Goal: Complete application form

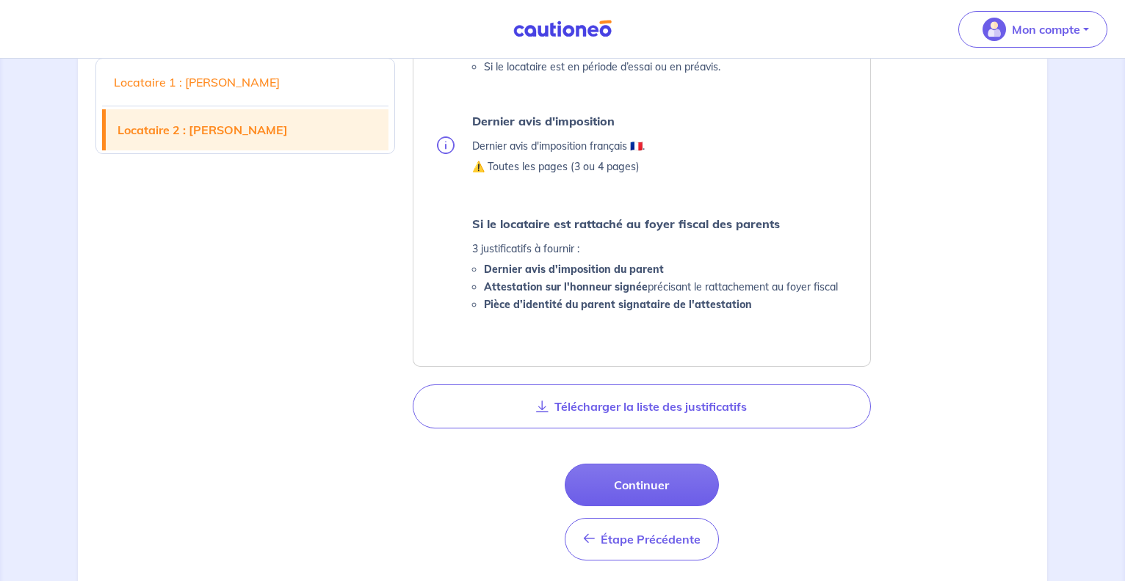
scroll to position [1421, 0]
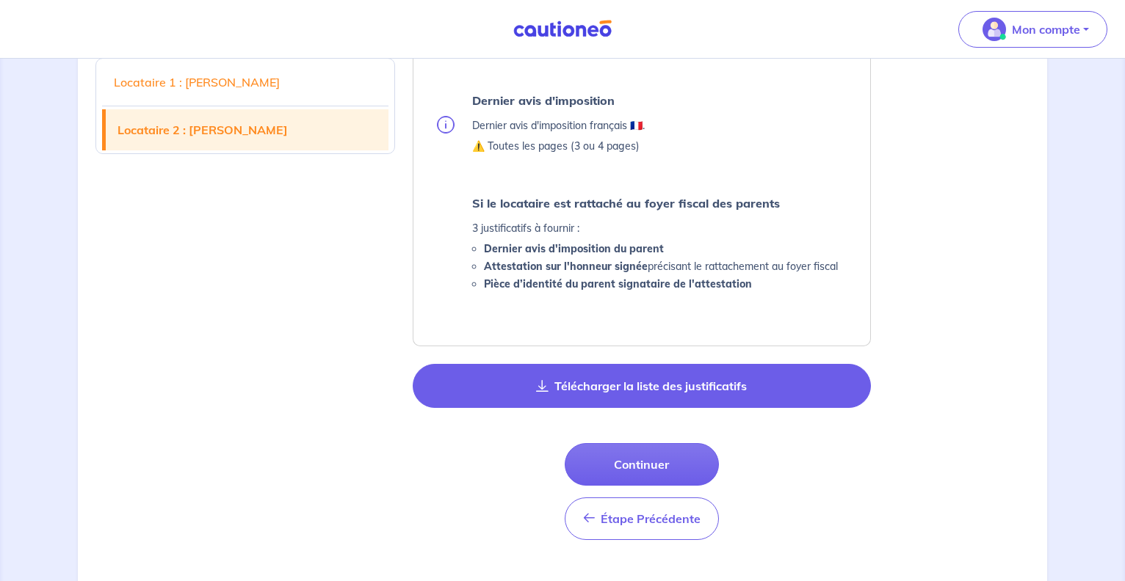
click at [601, 382] on button "Télécharger la liste des justificatifs" at bounding box center [642, 386] width 458 height 44
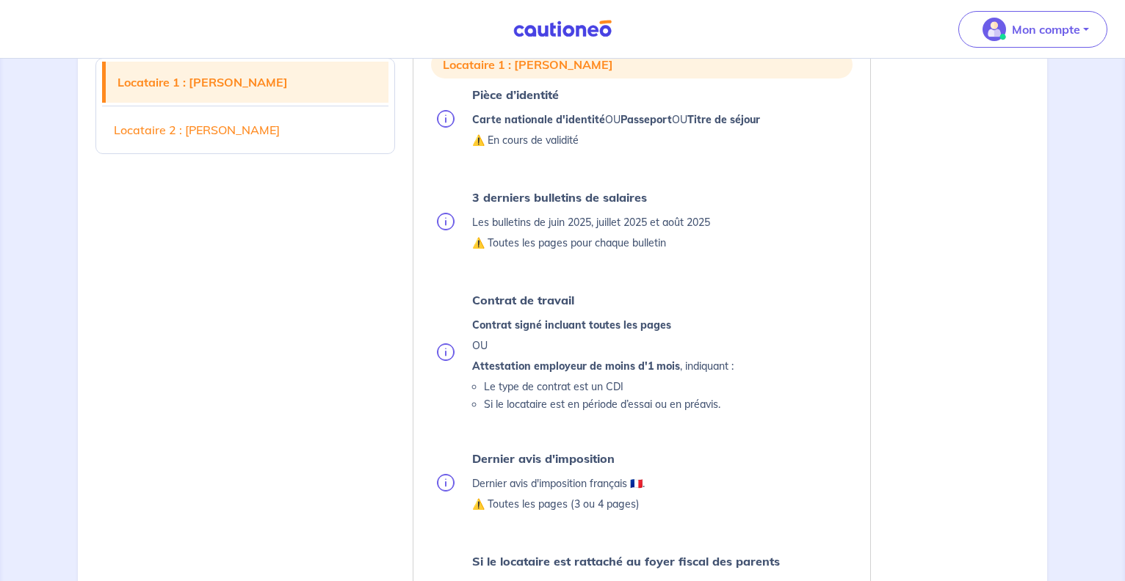
click at [253, 85] on link "Locataire 1 : [PERSON_NAME]" at bounding box center [247, 82] width 283 height 41
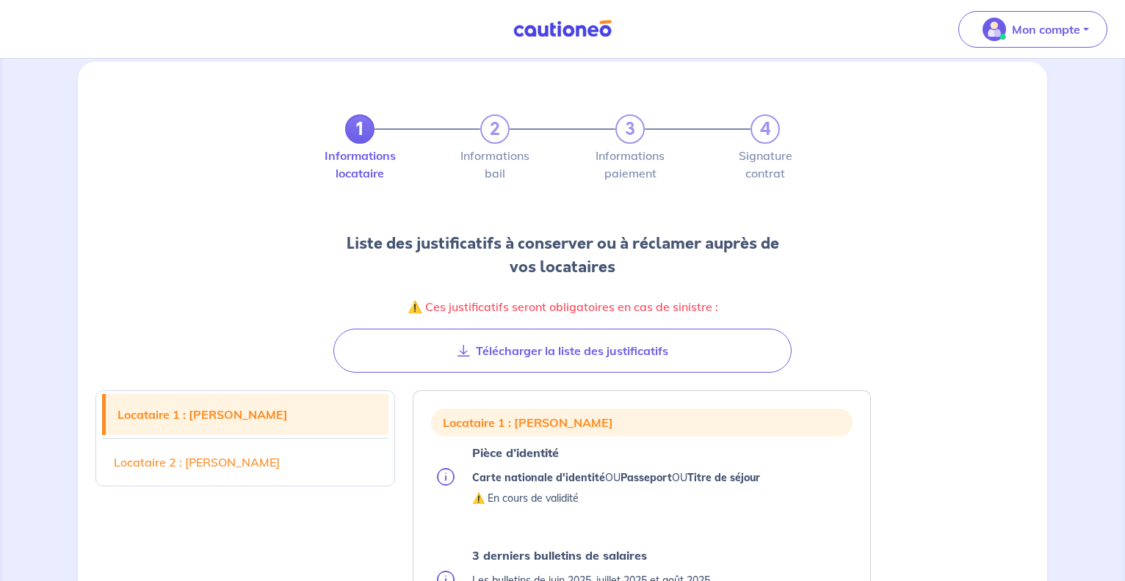
scroll to position [0, 0]
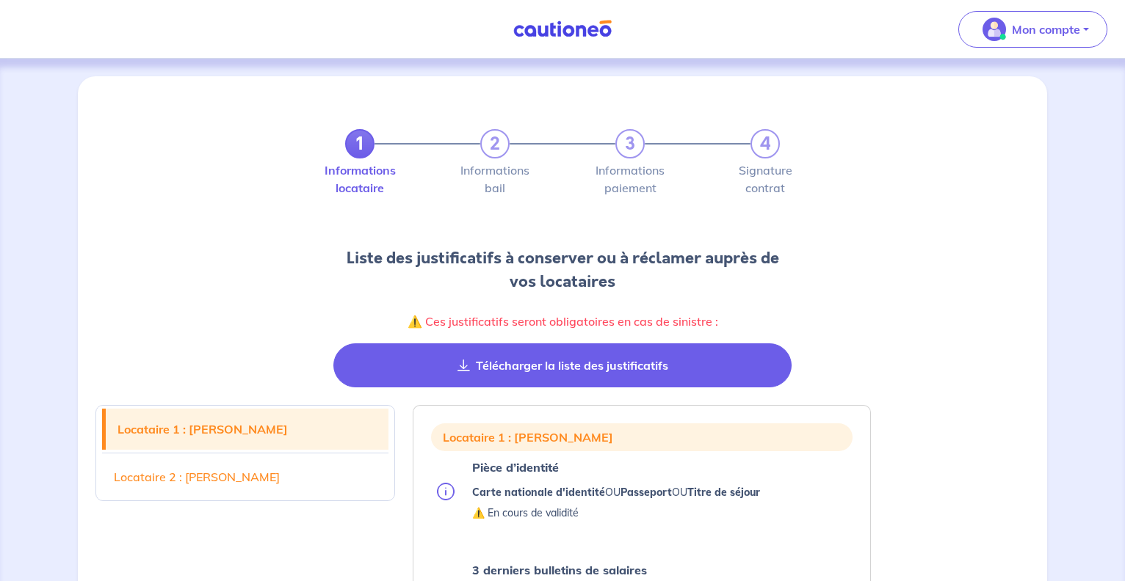
click at [542, 368] on button "Télécharger la liste des justificatifs" at bounding box center [562, 366] width 458 height 44
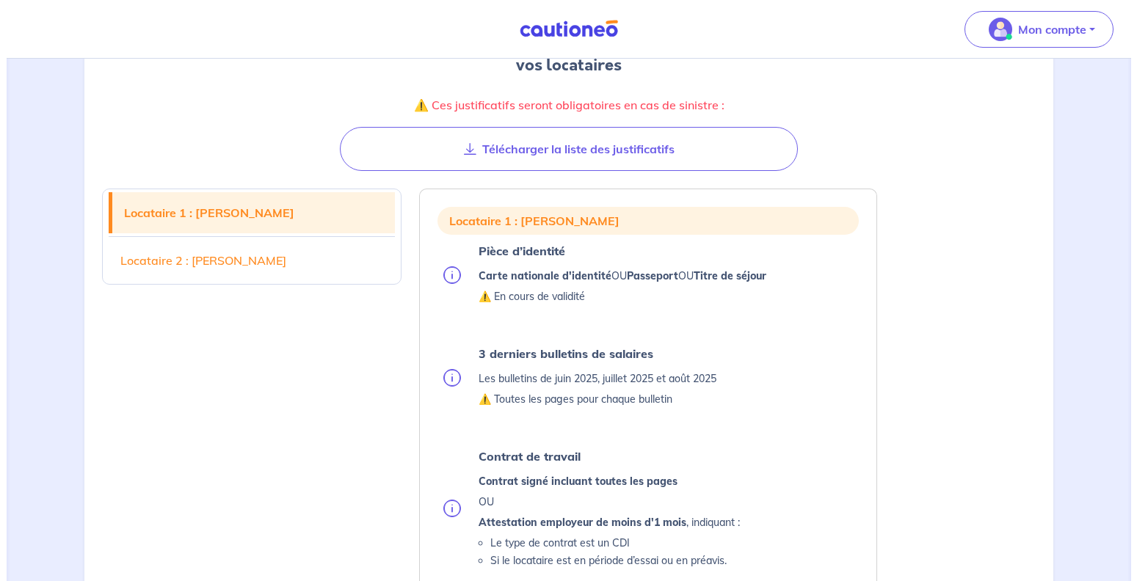
scroll to position [225, 0]
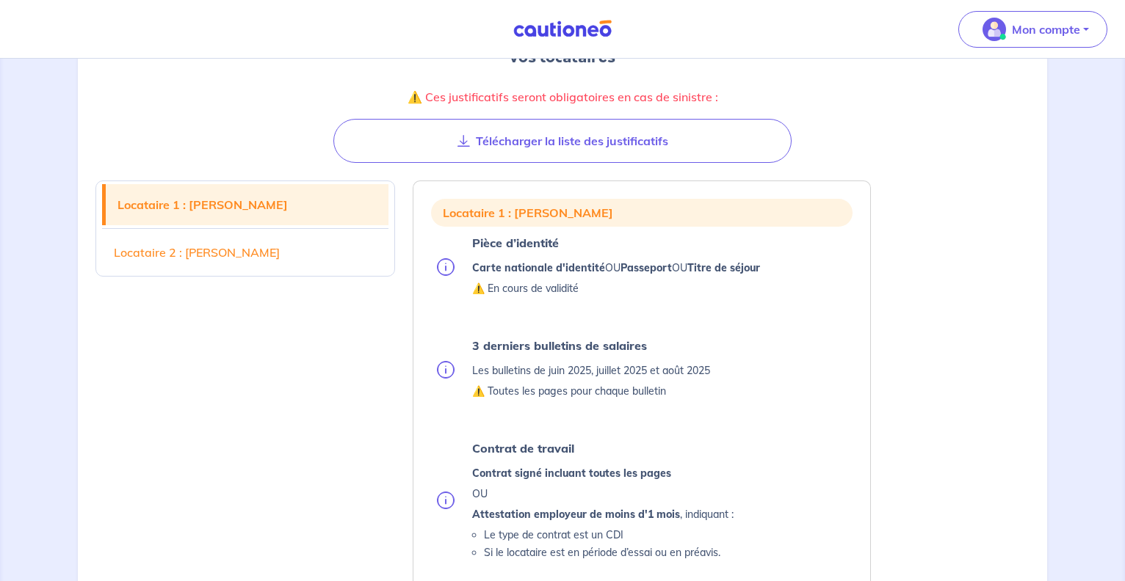
click at [505, 290] on p "⚠️ En cours de validité" at bounding box center [616, 289] width 288 height 18
click at [503, 261] on strong "Carte nationale d'identité" at bounding box center [538, 267] width 133 height 13
click at [447, 266] on img at bounding box center [446, 267] width 18 height 18
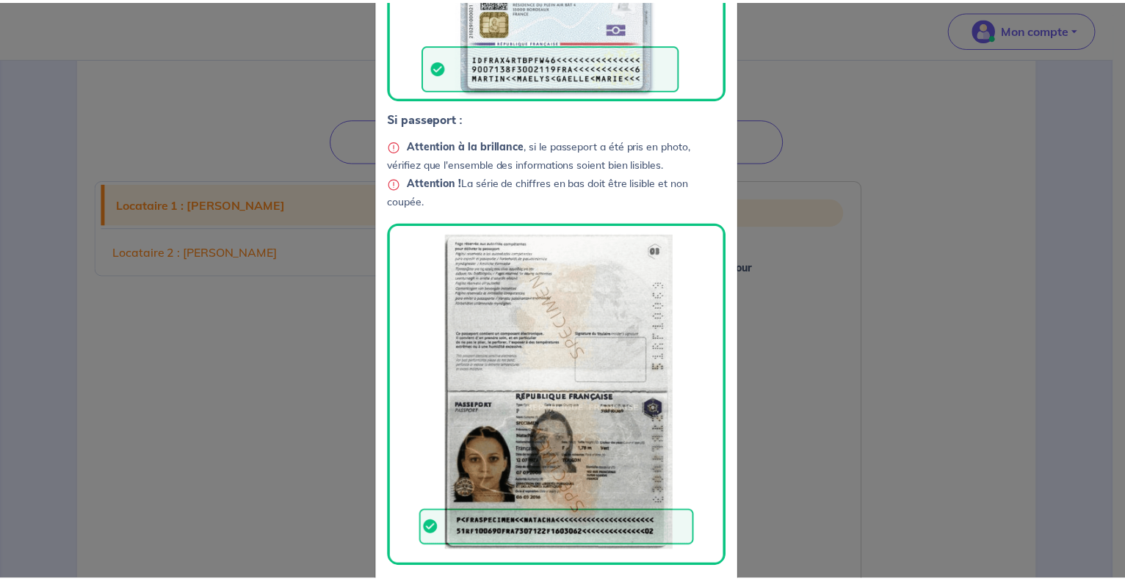
scroll to position [436, 0]
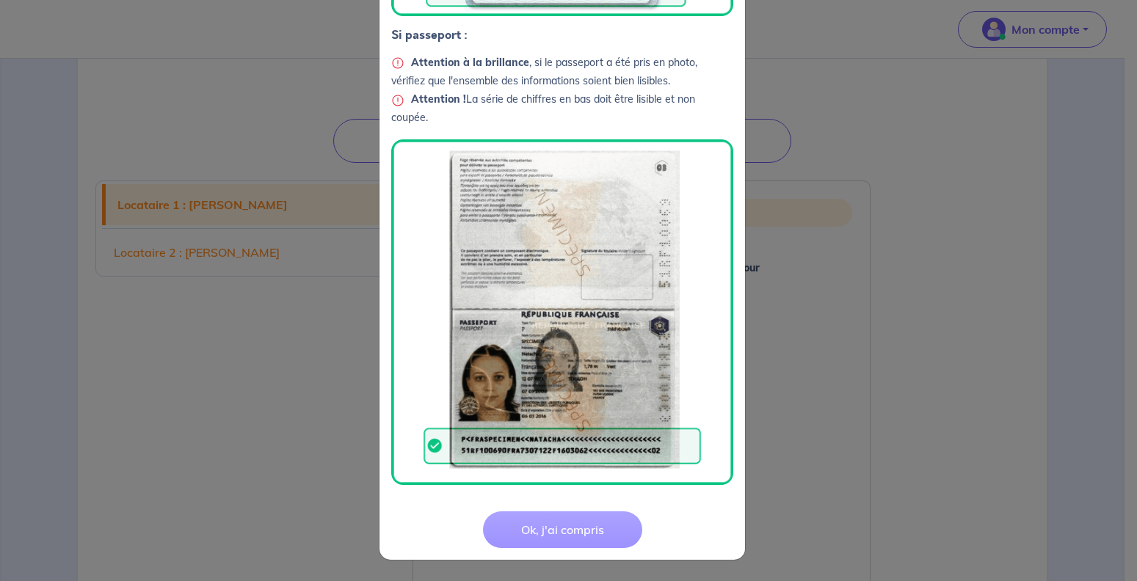
click at [570, 540] on button "Ok, j'ai compris" at bounding box center [562, 530] width 159 height 37
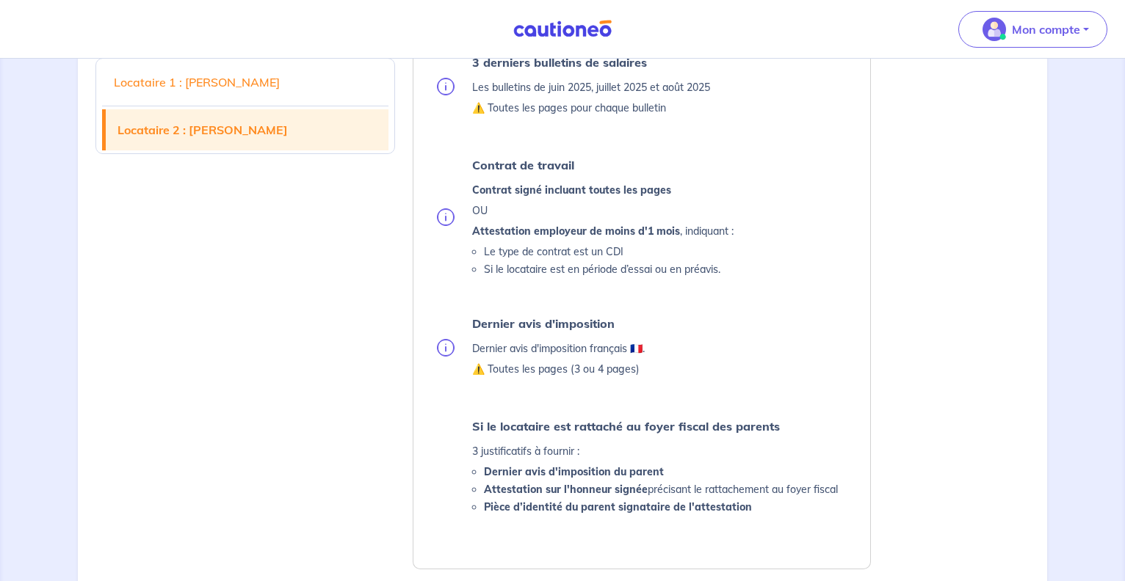
scroll to position [1423, 0]
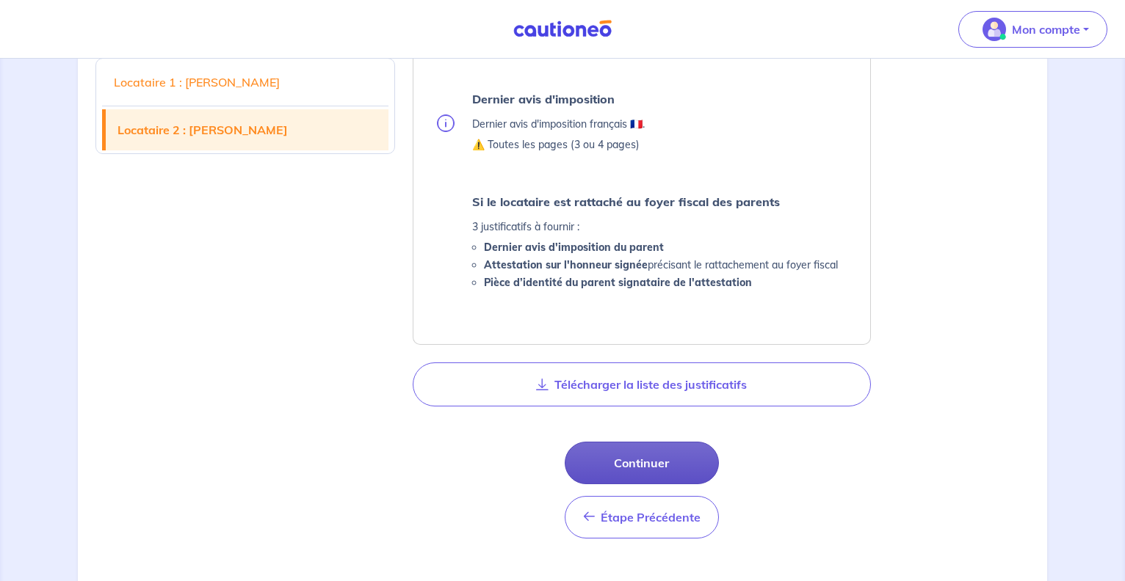
click at [667, 462] on button "Continuer" at bounding box center [642, 463] width 154 height 43
click at [635, 464] on button "Continuer" at bounding box center [642, 463] width 154 height 43
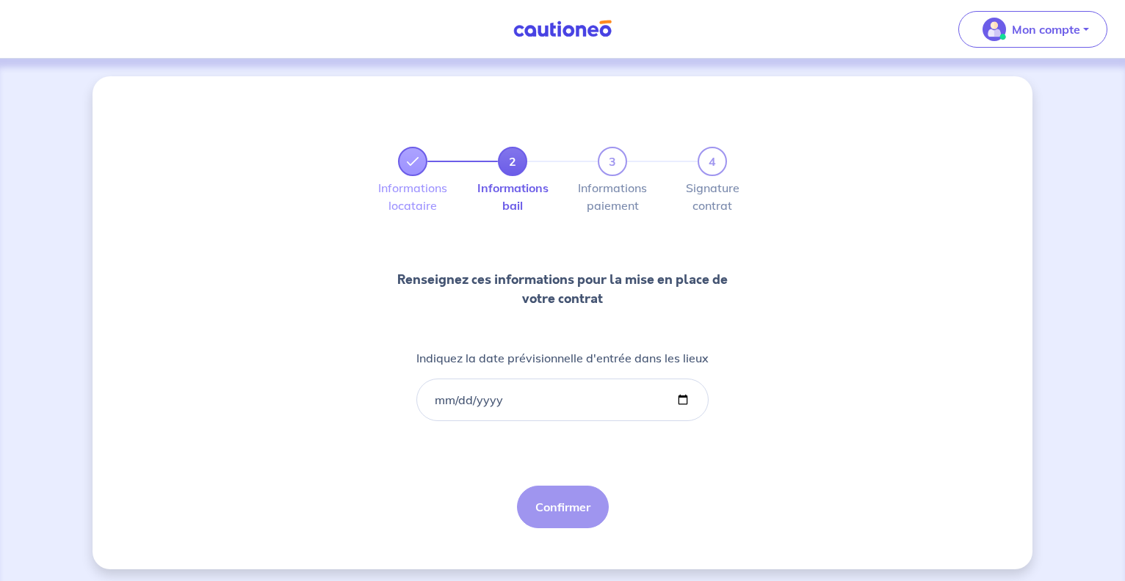
click at [429, 176] on div "Informations locataire Informations bail Informations paiement Signature contrat" at bounding box center [562, 202] width 370 height 53
click at [423, 172] on div "2 3 4" at bounding box center [562, 161] width 329 height 29
click at [418, 167] on link at bounding box center [412, 161] width 29 height 29
click at [410, 161] on icon at bounding box center [413, 162] width 12 height 12
click at [486, 399] on input "Indiquez la date prévisionnelle d'entrée dans les lieux" at bounding box center [562, 400] width 292 height 43
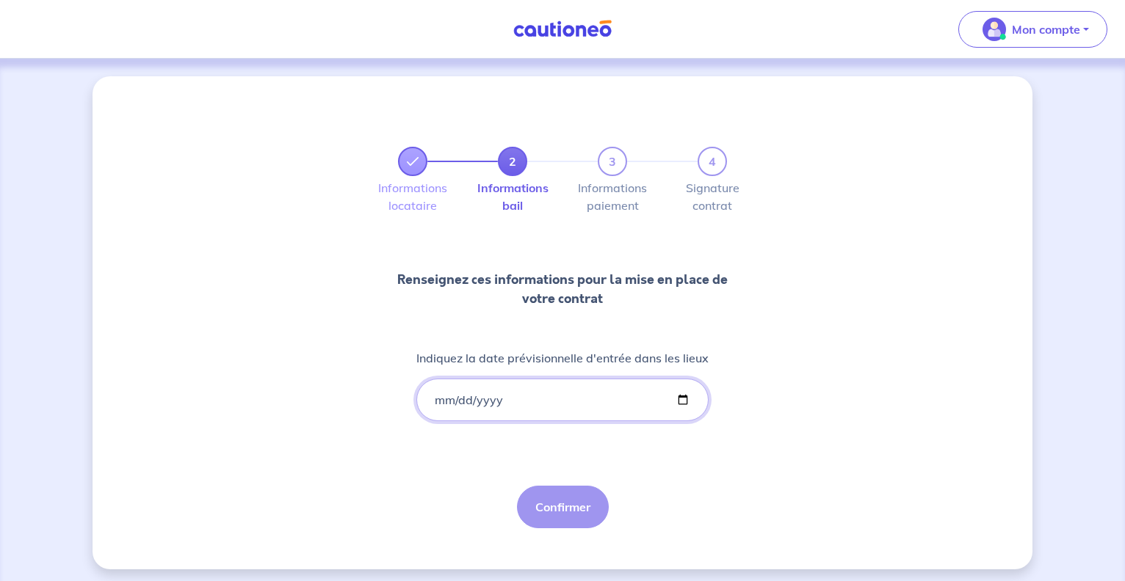
click at [678, 399] on input "Indiquez la date prévisionnelle d'entrée dans les lieux" at bounding box center [562, 400] width 292 height 43
type input "[DATE]"
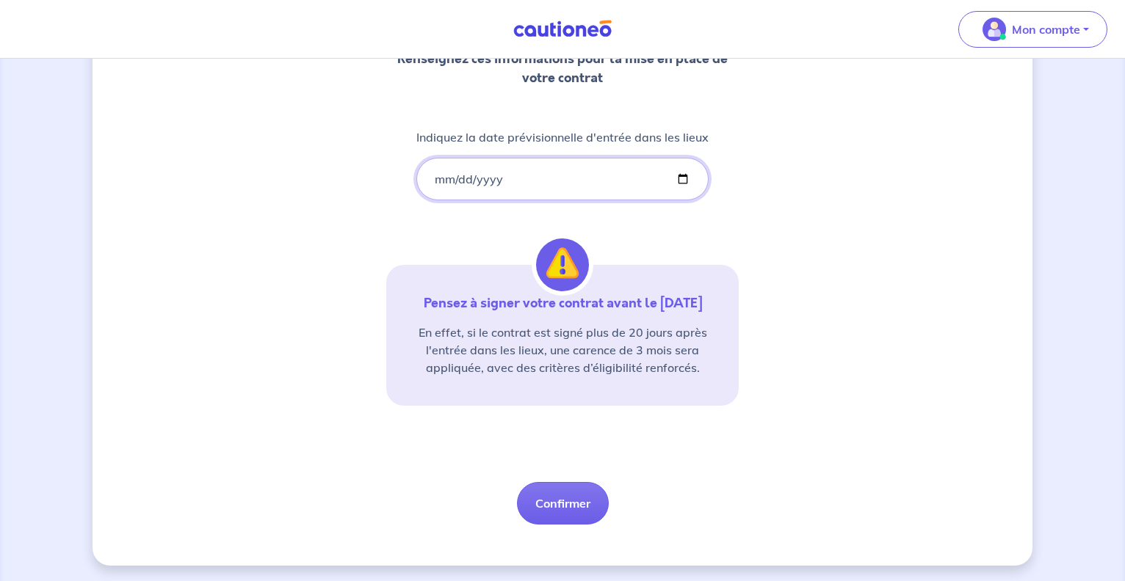
scroll to position [223, 0]
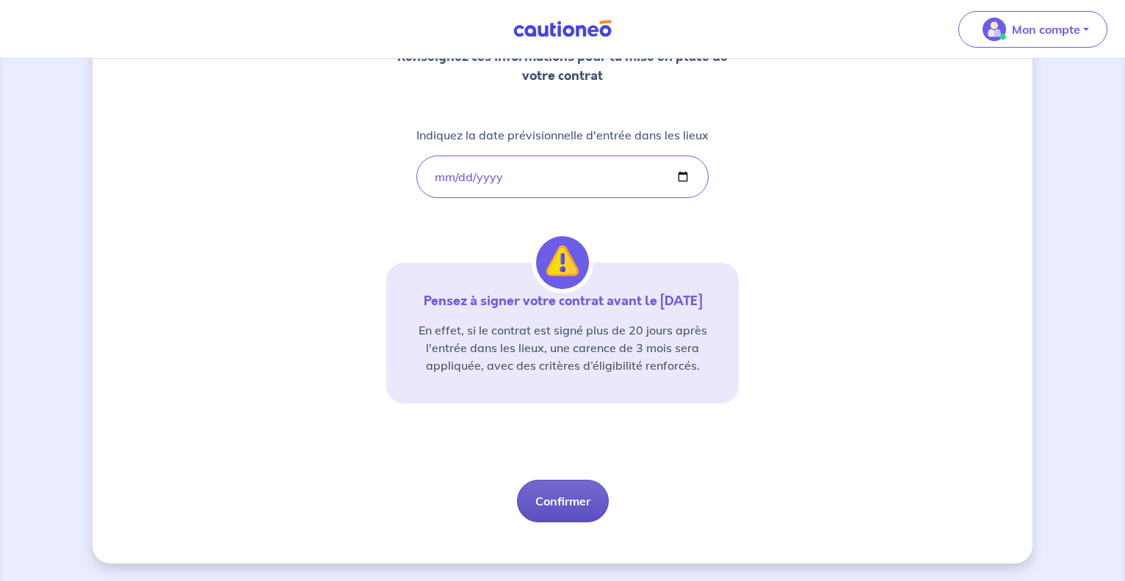
click at [562, 501] on button "Confirmer" at bounding box center [563, 501] width 92 height 43
select select "FR"
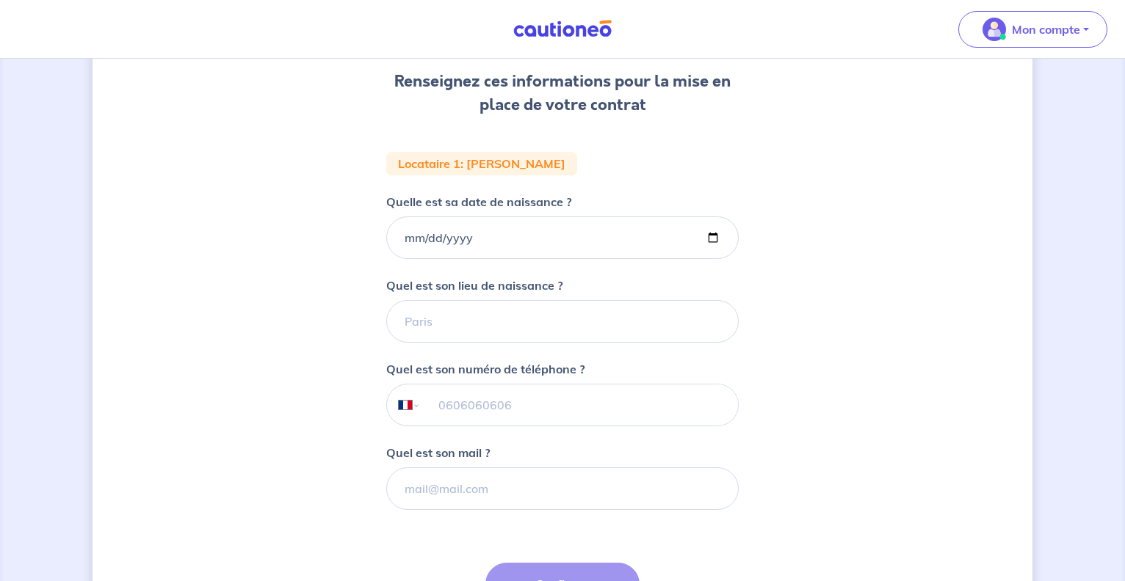
scroll to position [225, 0]
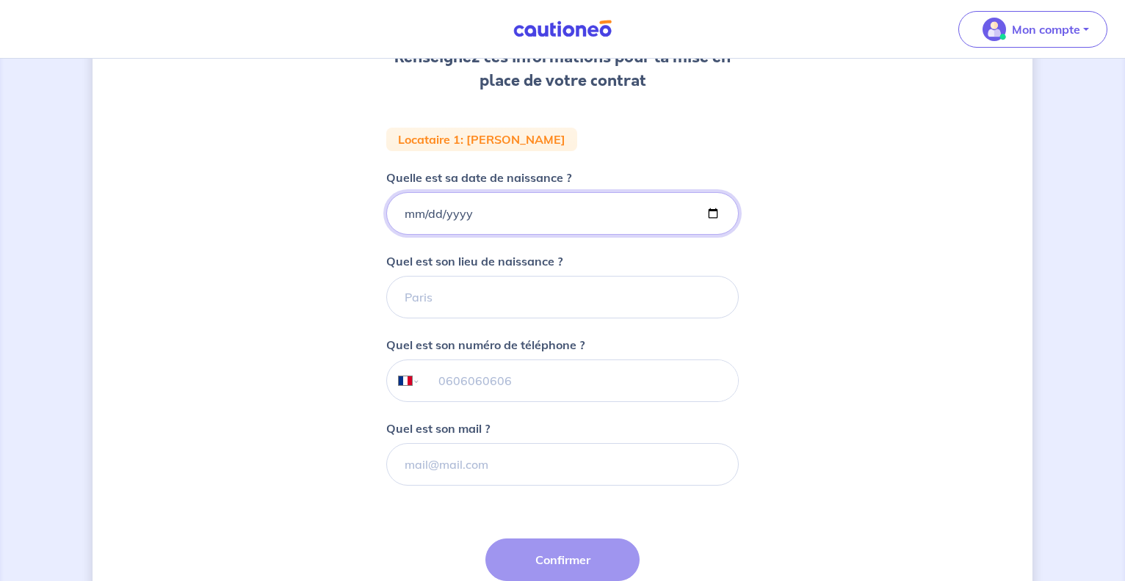
click at [420, 209] on input "Quelle est sa date de naissance ?" at bounding box center [562, 213] width 352 height 43
click at [409, 213] on input "Quelle est sa date de naissance ?" at bounding box center [562, 213] width 352 height 43
click at [435, 215] on input "Quelle est sa date de naissance ?" at bounding box center [562, 213] width 352 height 43
type input "[DATE]"
click at [410, 306] on input "Quel est son lieu de naissance ?" at bounding box center [562, 297] width 352 height 43
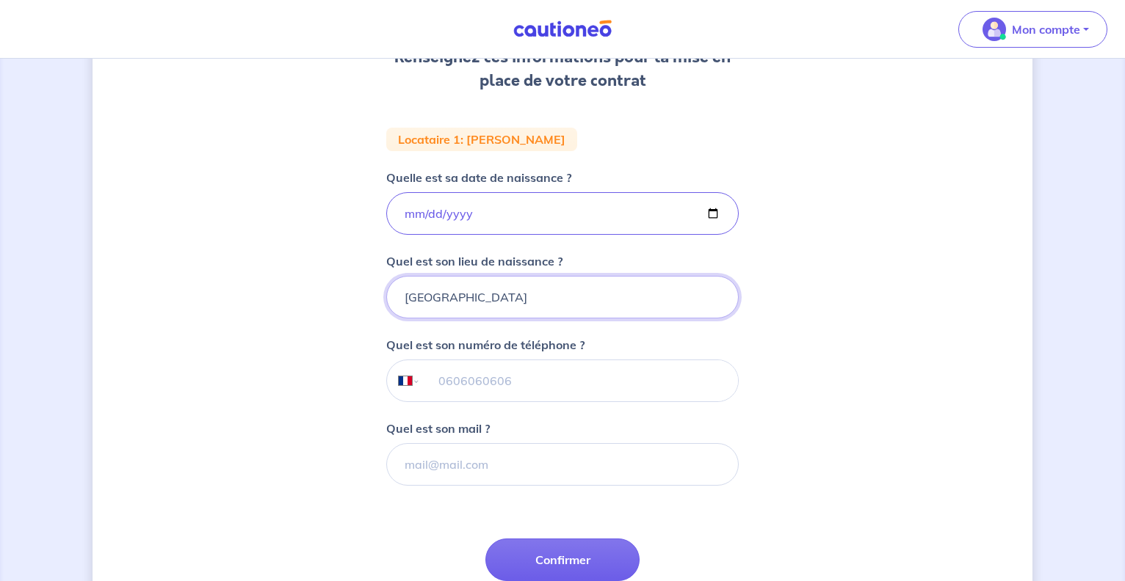
type input "[GEOGRAPHIC_DATA]"
click at [438, 375] on input "tel" at bounding box center [579, 380] width 317 height 41
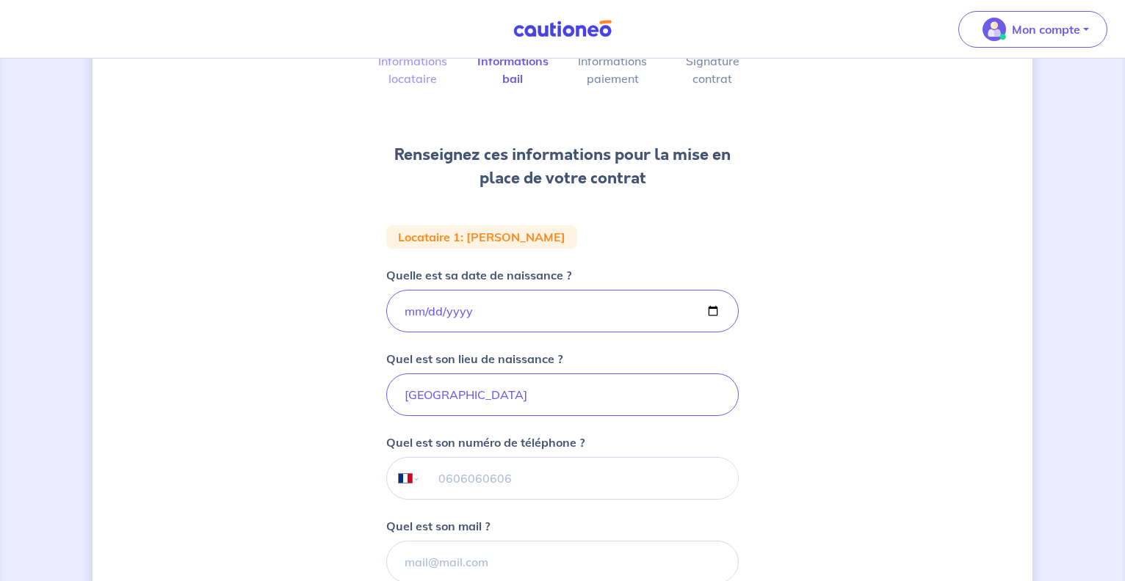
scroll to position [125, 0]
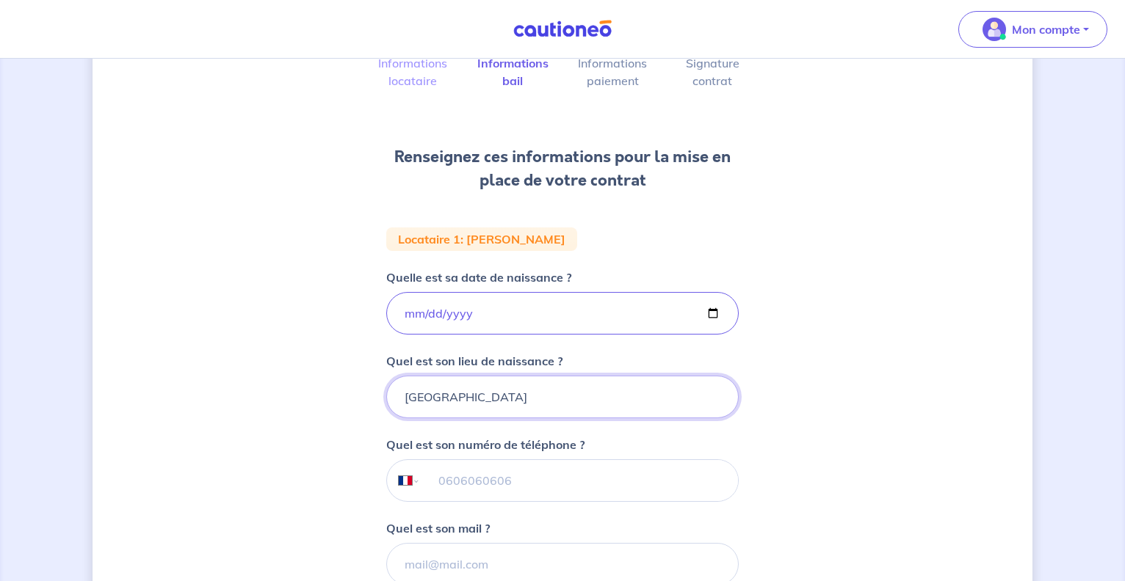
click at [429, 400] on input "[GEOGRAPHIC_DATA]" at bounding box center [562, 397] width 352 height 43
click at [433, 467] on input "tel" at bounding box center [579, 480] width 317 height 41
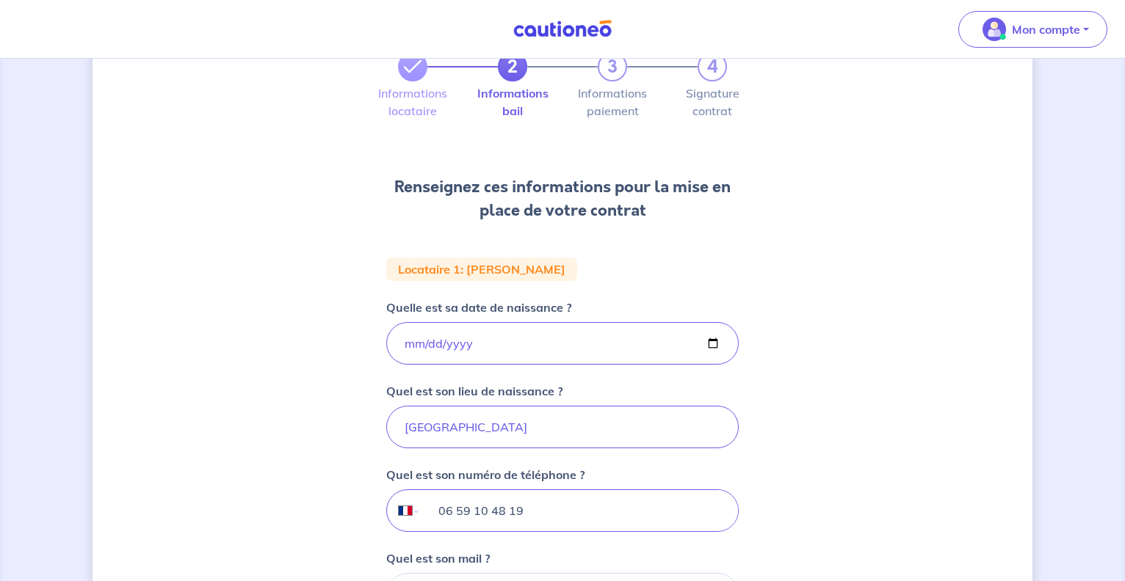
scroll to position [300, 0]
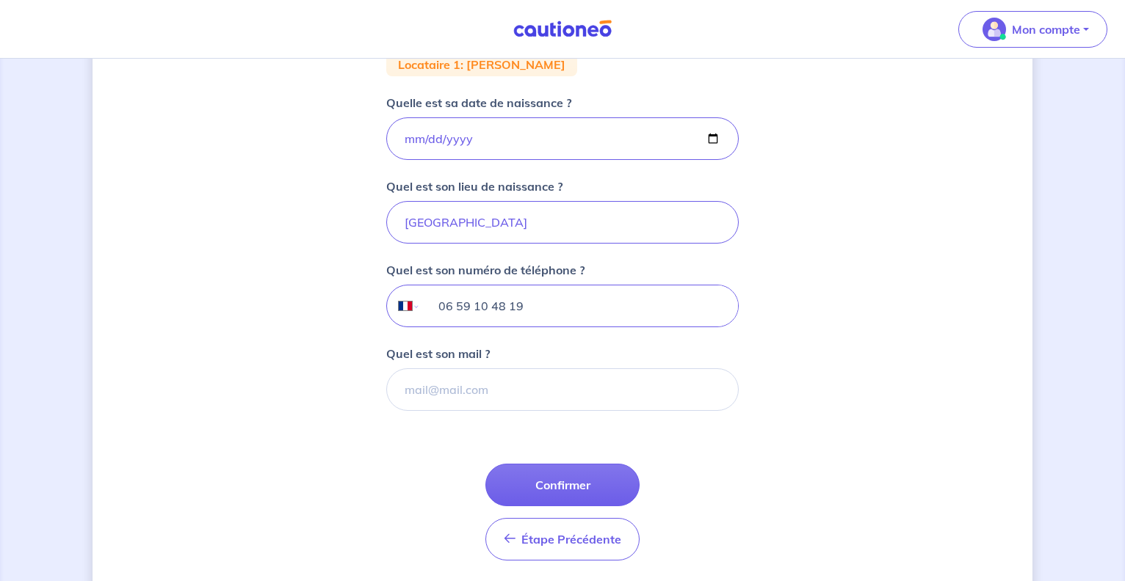
type input "06 59 10 48 19"
click at [447, 393] on input "Quel est son mail ?" at bounding box center [562, 390] width 352 height 43
click at [471, 402] on input "Quel est son mail ?" at bounding box center [562, 390] width 352 height 43
click at [460, 392] on input "Quel est son mail ?" at bounding box center [562, 390] width 352 height 43
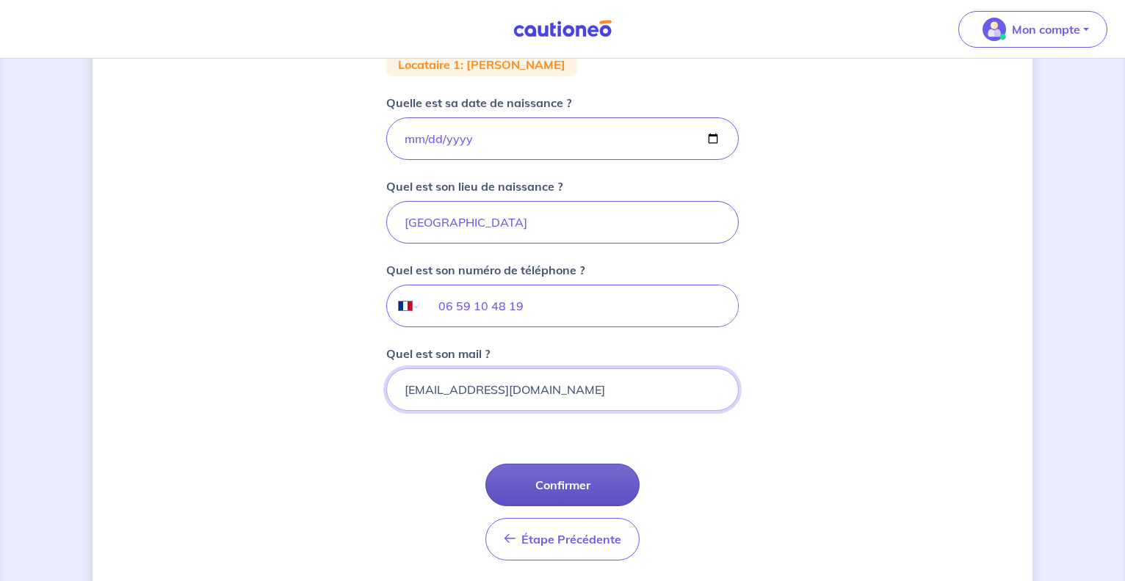
type input "[EMAIL_ADDRESS][DOMAIN_NAME]"
click at [570, 479] on button "Confirmer" at bounding box center [562, 485] width 154 height 43
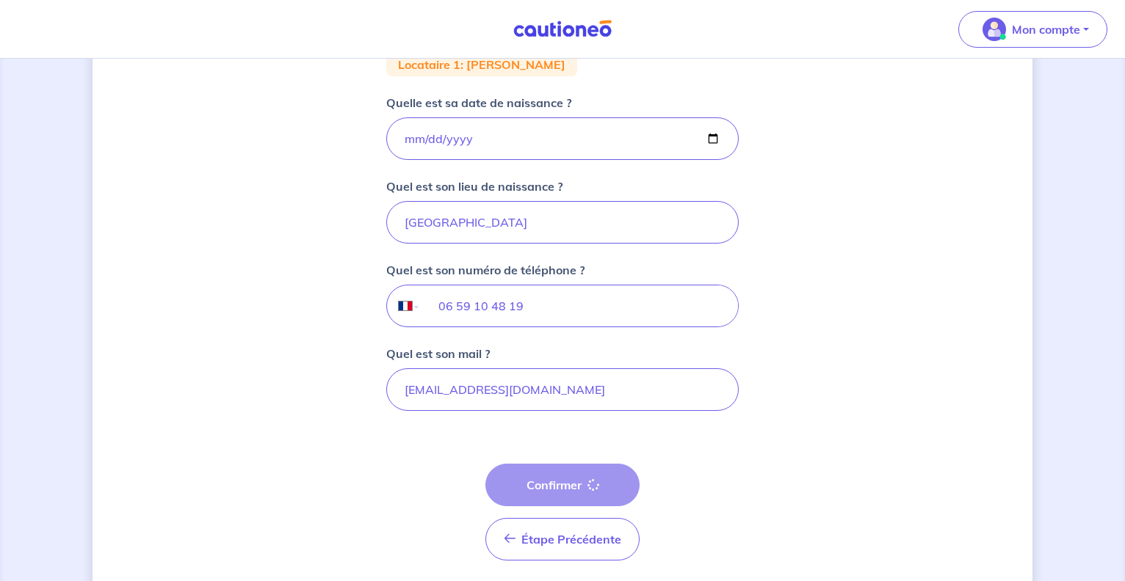
select select "FR"
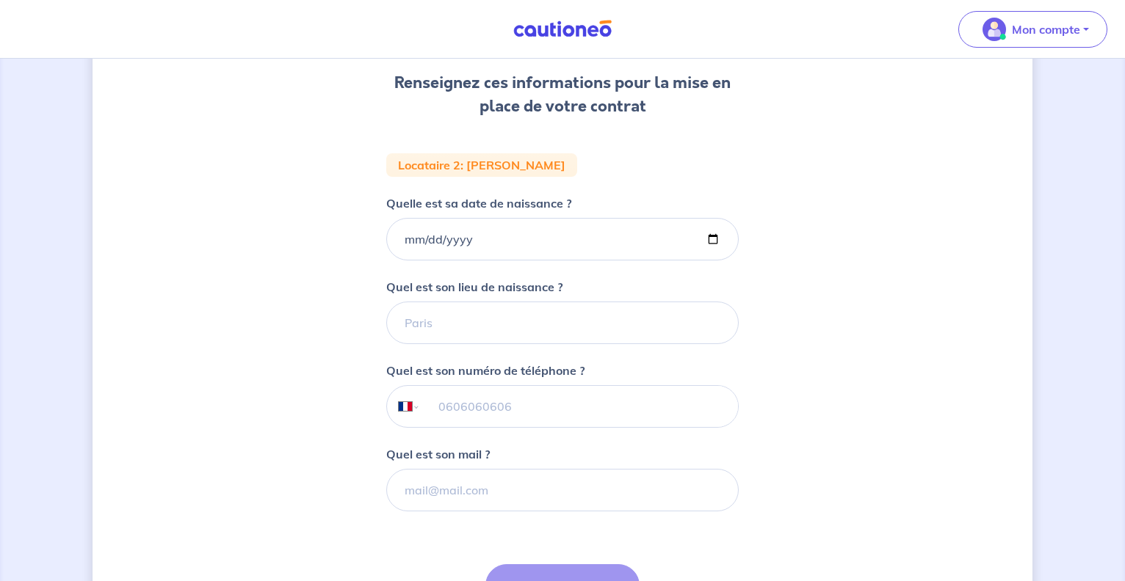
scroll to position [225, 0]
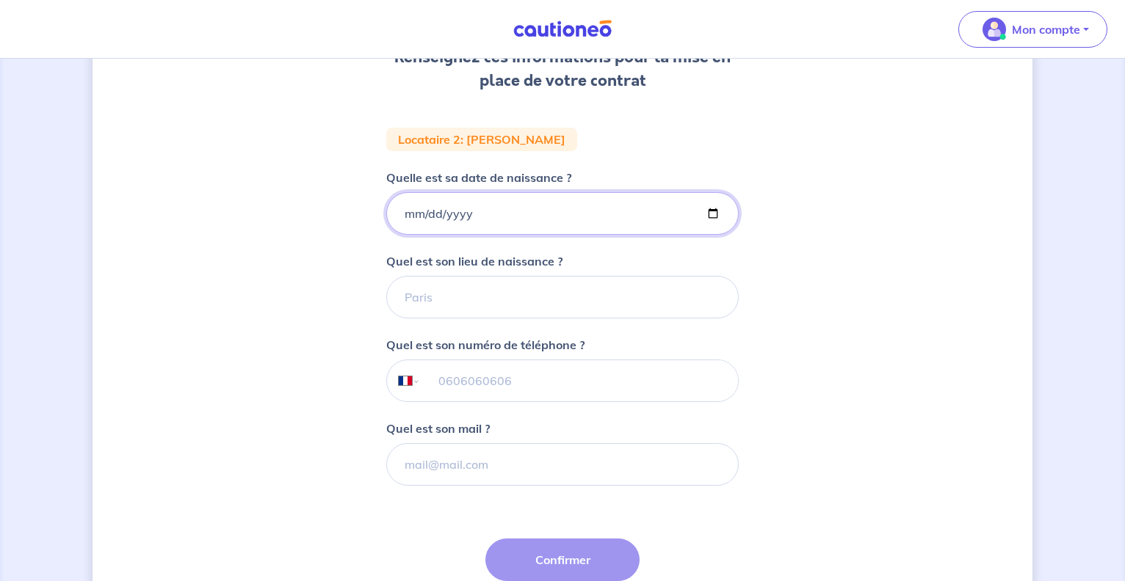
click at [407, 214] on input "Quelle est sa date de naissance ?" at bounding box center [562, 213] width 352 height 43
type input "[DATE]"
click at [440, 305] on input "Quel est son lieu de naissance ?" at bounding box center [562, 297] width 352 height 43
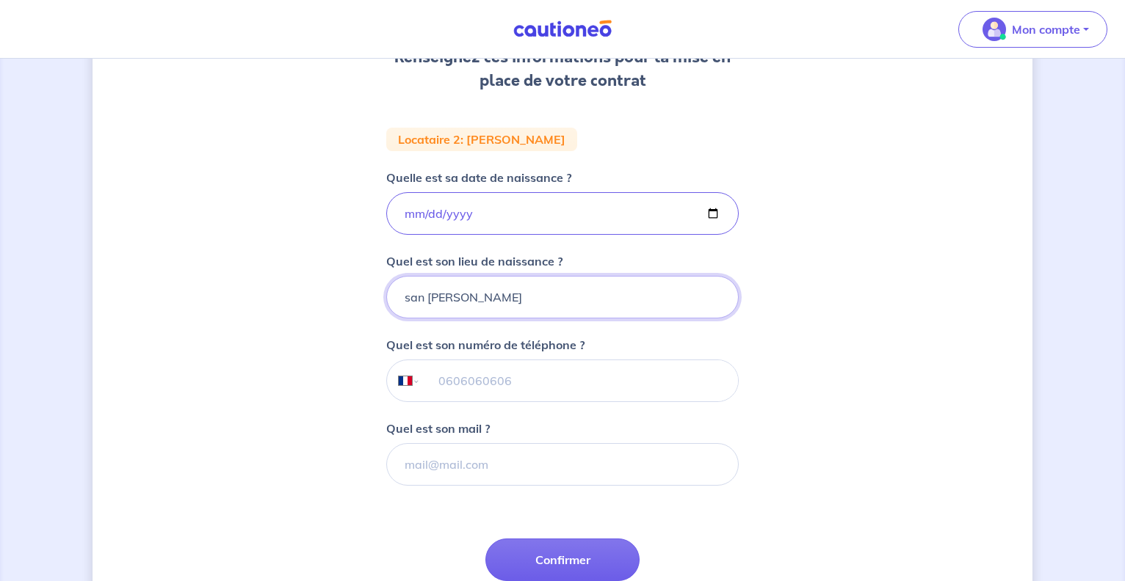
click at [458, 300] on input "san [PERSON_NAME]" at bounding box center [562, 297] width 352 height 43
type input "san [PERSON_NAME]"
click at [444, 386] on input "tel" at bounding box center [579, 380] width 317 height 41
type input "06 58 54 12 61"
click at [664, 467] on input "Quel est son mail ?" at bounding box center [562, 464] width 352 height 43
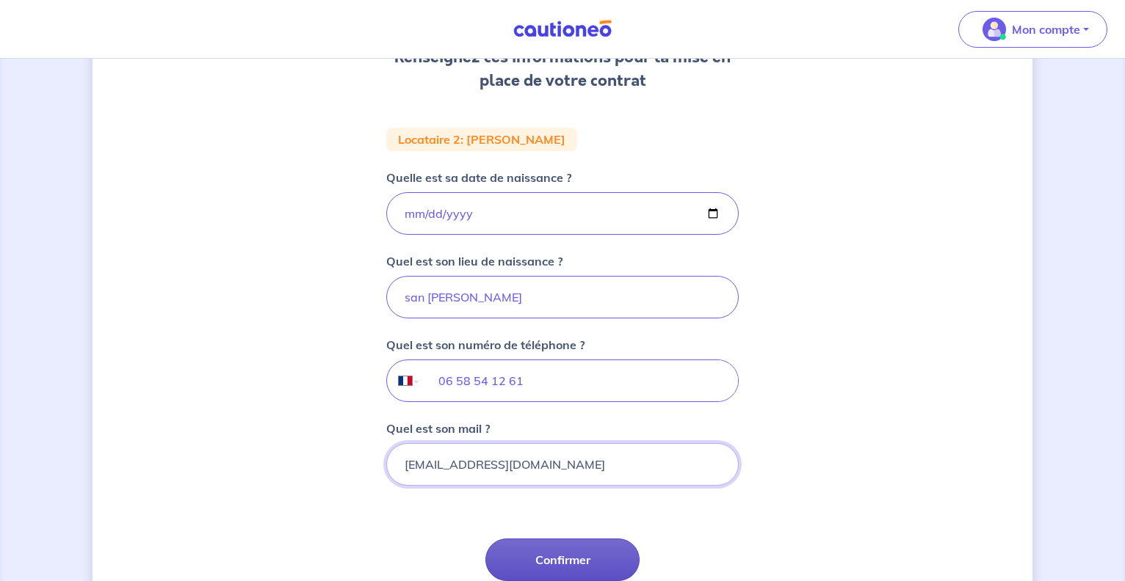
type input "[EMAIL_ADDRESS][DOMAIN_NAME]"
click at [568, 544] on button "Confirmer" at bounding box center [562, 560] width 154 height 43
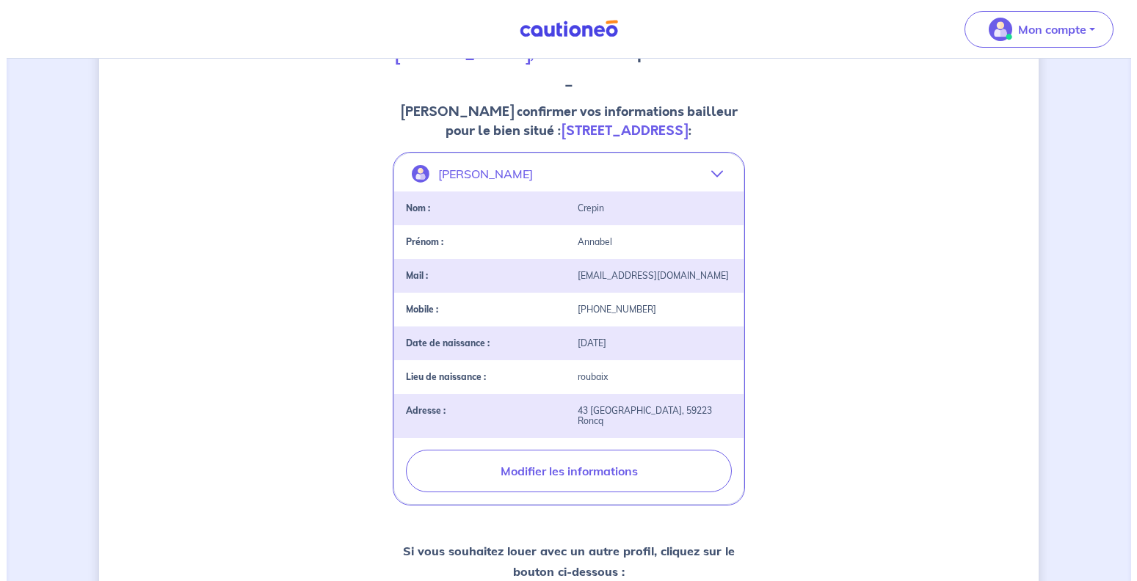
scroll to position [225, 0]
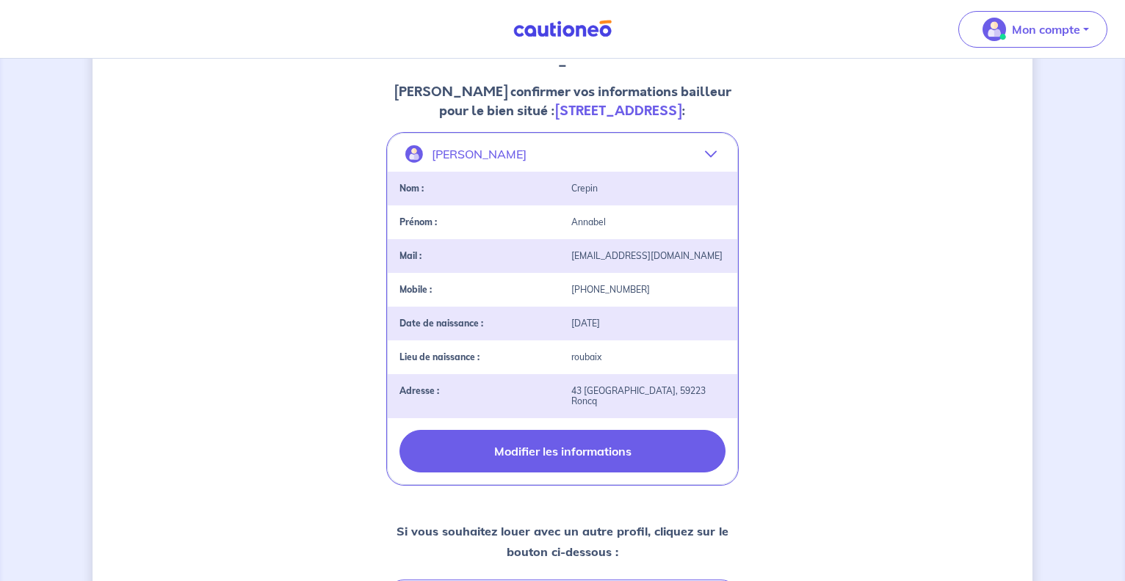
click at [575, 454] on button "Modifier les informations" at bounding box center [562, 451] width 326 height 43
select select "FR"
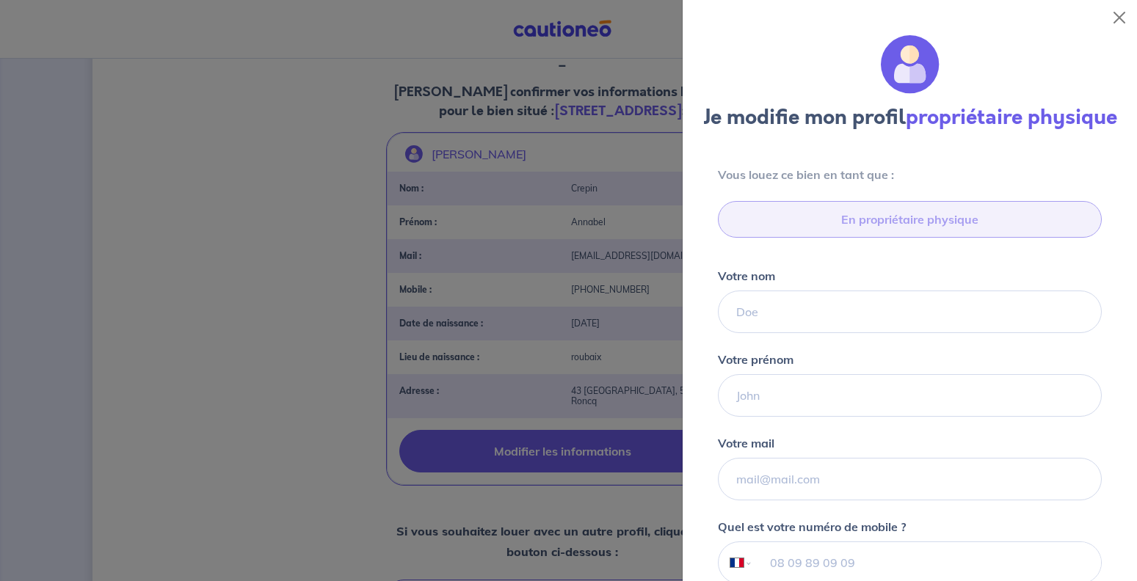
type input "06 11 72 07 05"
type input "43 [GEOGRAPHIC_DATA], 59223 Roncq"
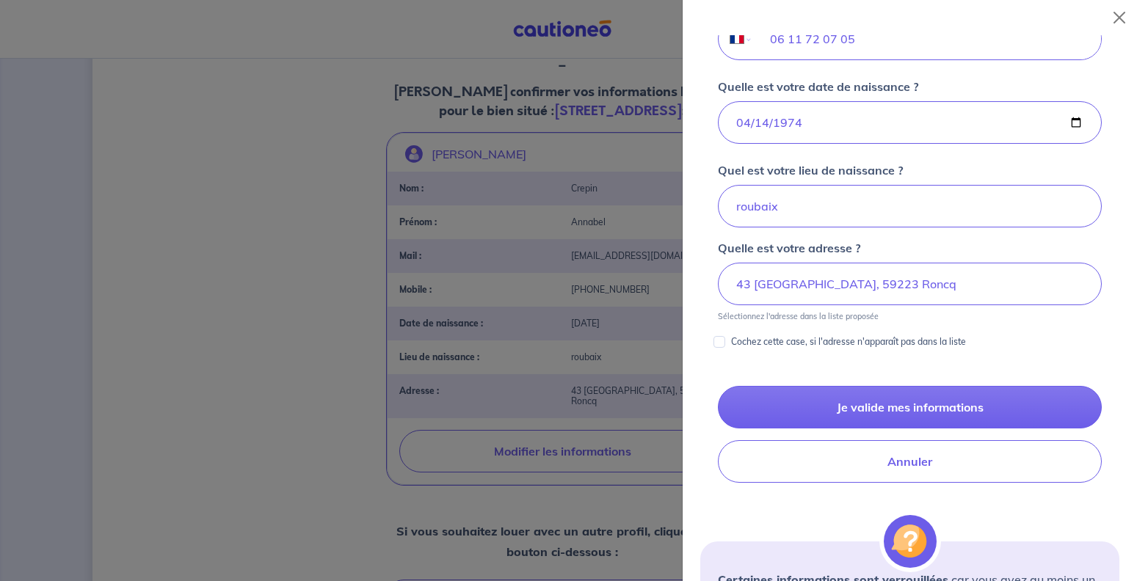
click at [302, 457] on div at bounding box center [568, 290] width 1137 height 581
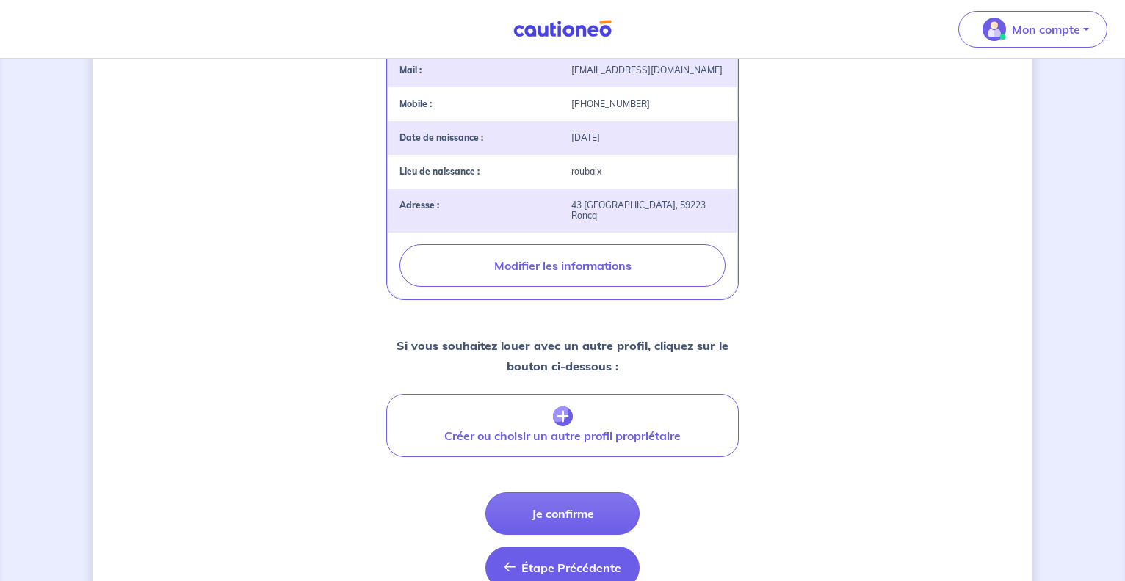
scroll to position [449, 0]
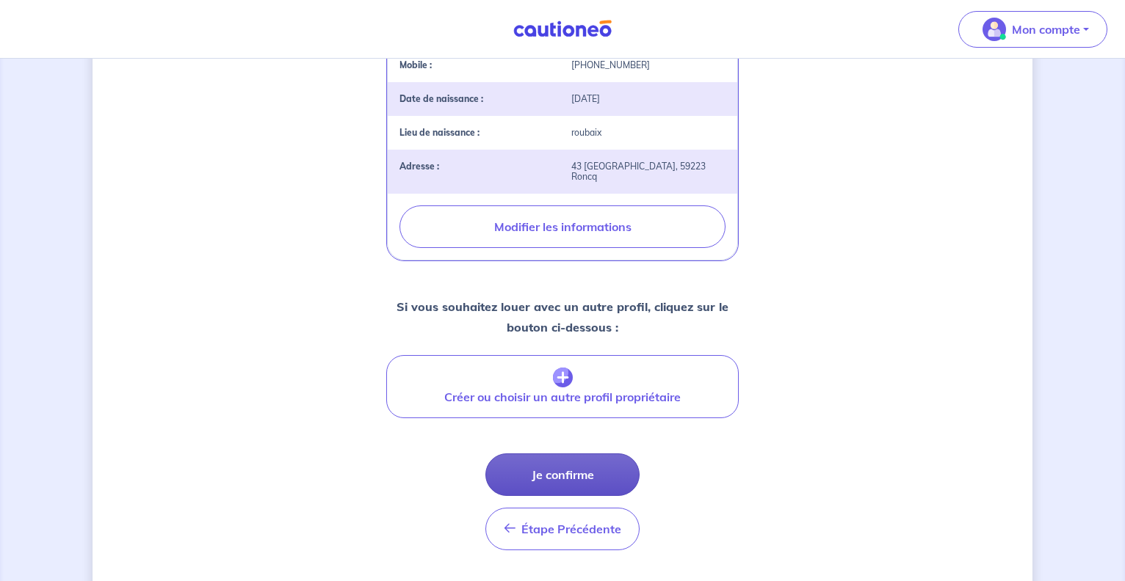
click at [559, 490] on button "Je confirme" at bounding box center [562, 475] width 154 height 43
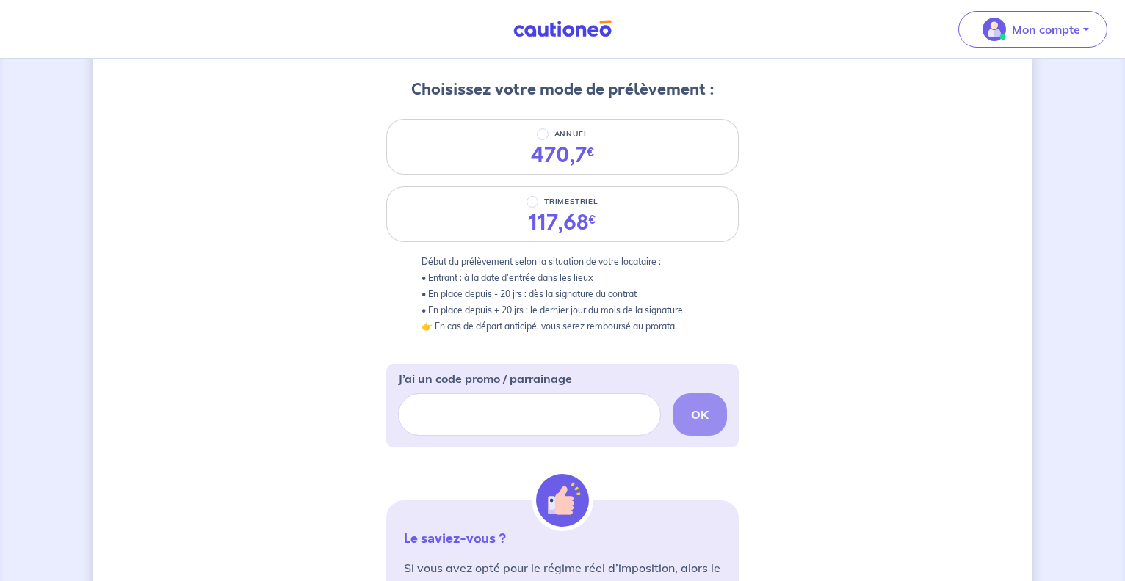
scroll to position [167, 0]
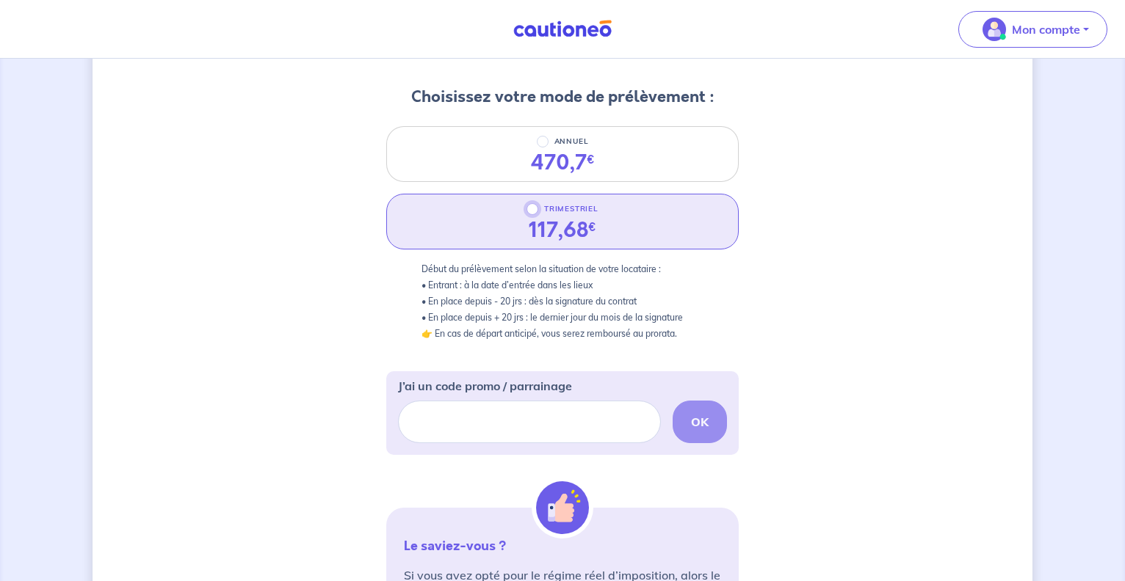
click at [531, 213] on input "TRIMESTRIEL" at bounding box center [532, 209] width 12 height 12
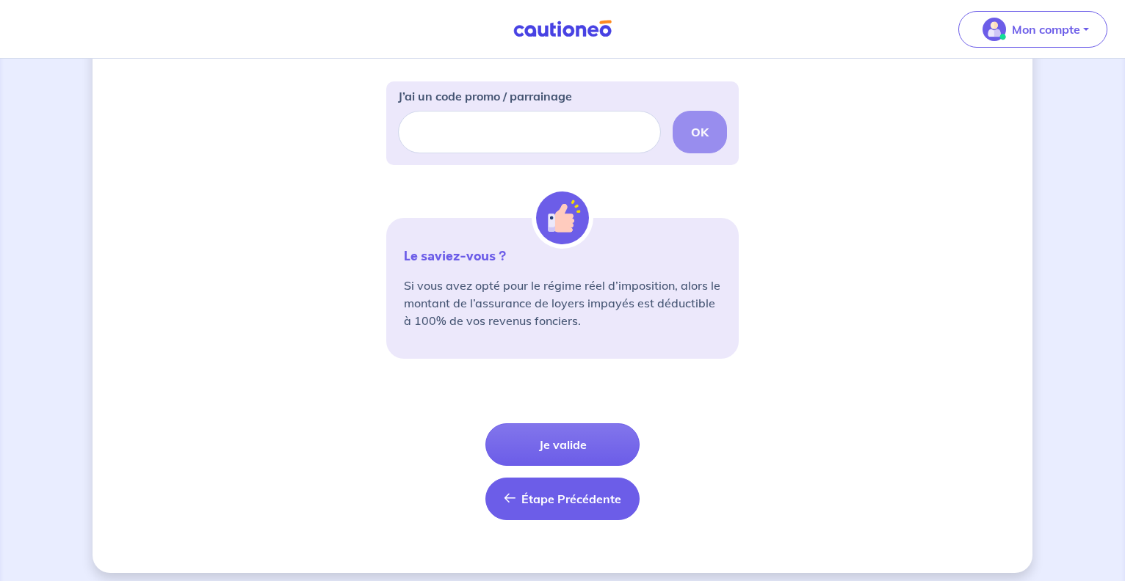
scroll to position [467, 0]
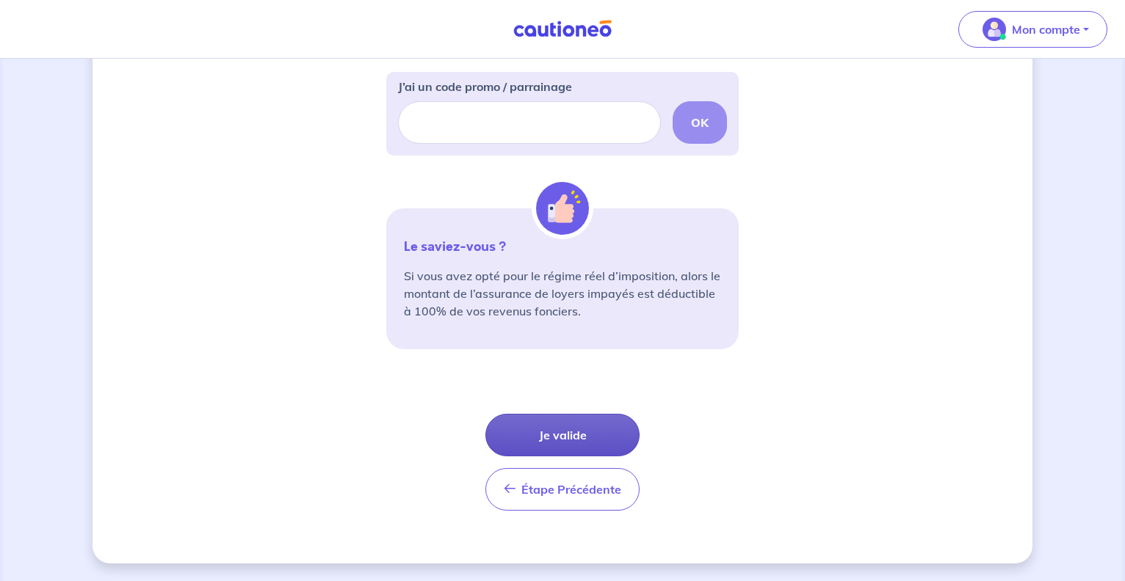
click at [572, 435] on button "Je valide" at bounding box center [562, 435] width 154 height 43
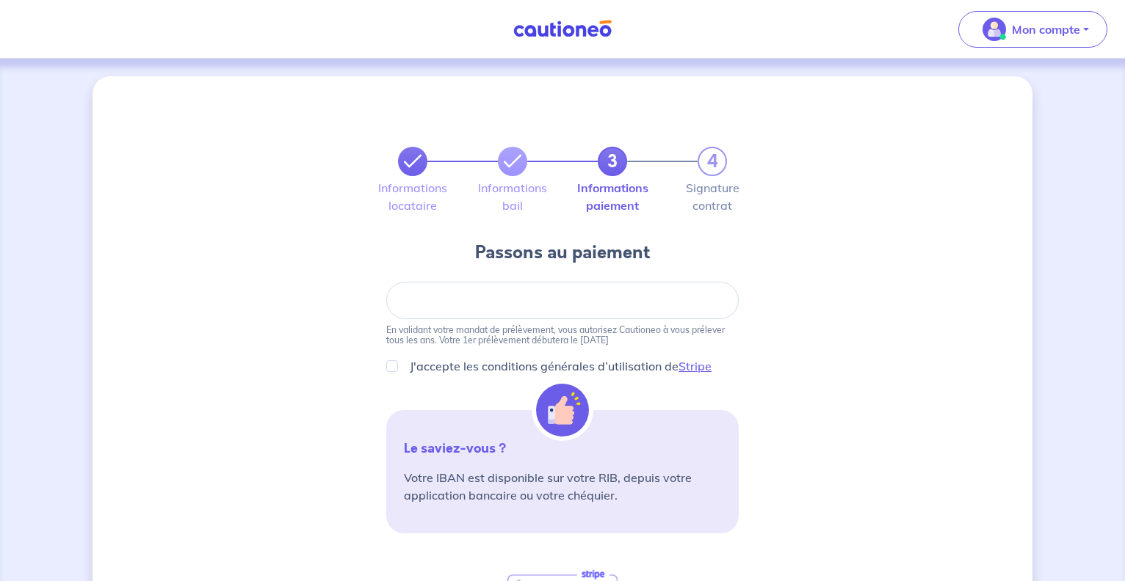
click at [408, 164] on icon at bounding box center [413, 162] width 18 height 18
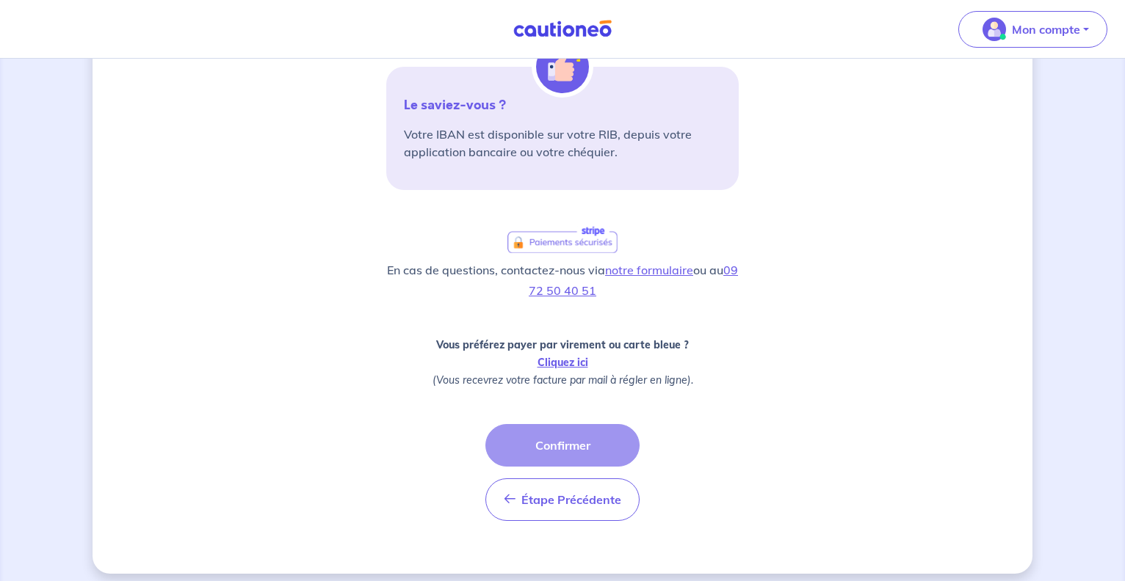
scroll to position [354, 0]
